Goal: Find specific page/section: Find specific page/section

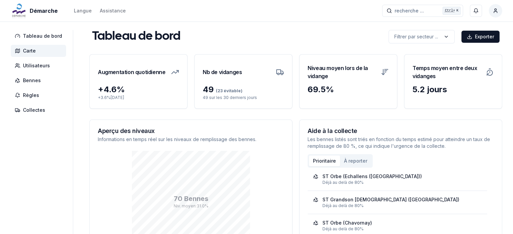
click at [26, 51] on span "Carte" at bounding box center [29, 51] width 13 height 7
